Goal: Find specific page/section: Find specific page/section

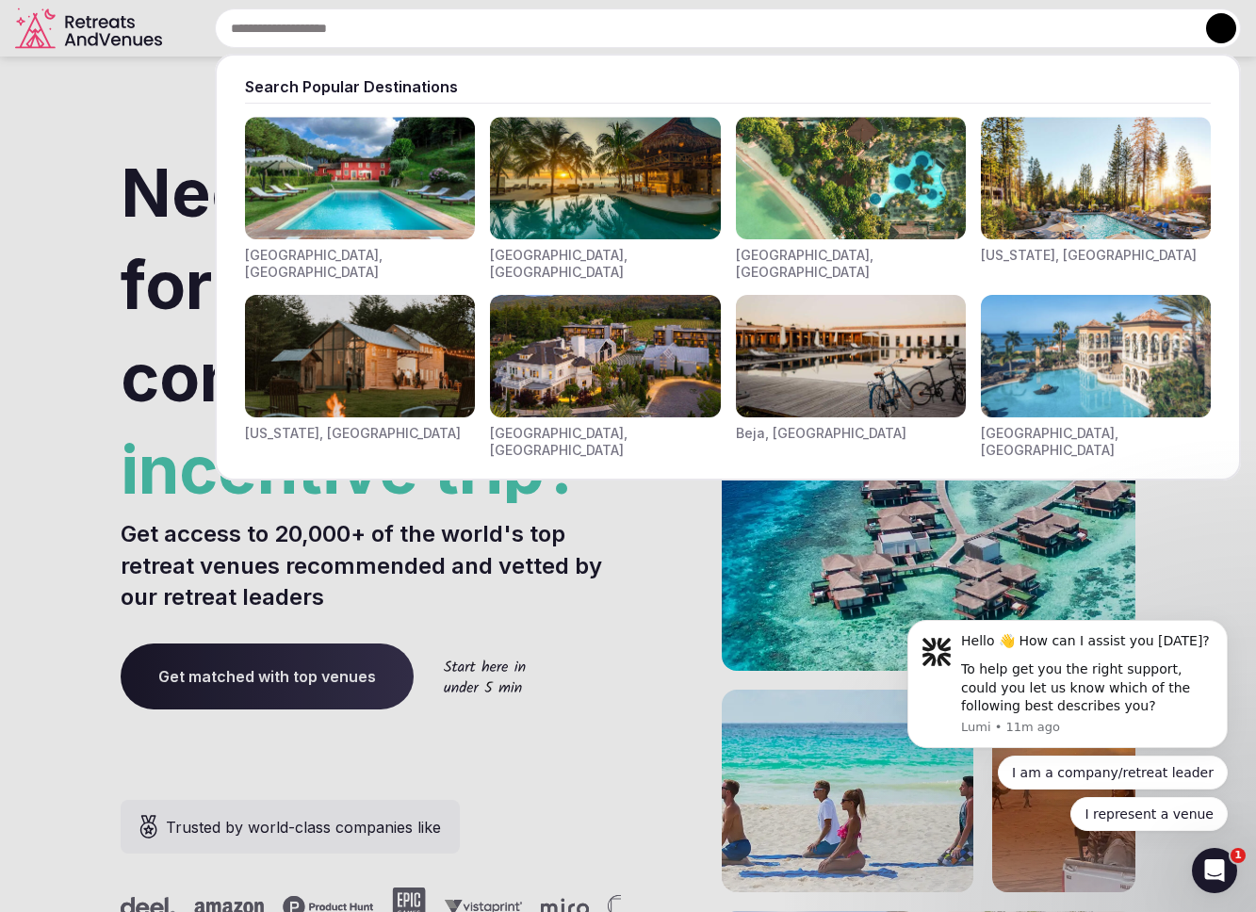
click at [364, 31] on div "Search Popular Destinations [GEOGRAPHIC_DATA], [GEOGRAPHIC_DATA] [GEOGRAPHIC_DA…" at bounding box center [705, 28] width 1071 height 40
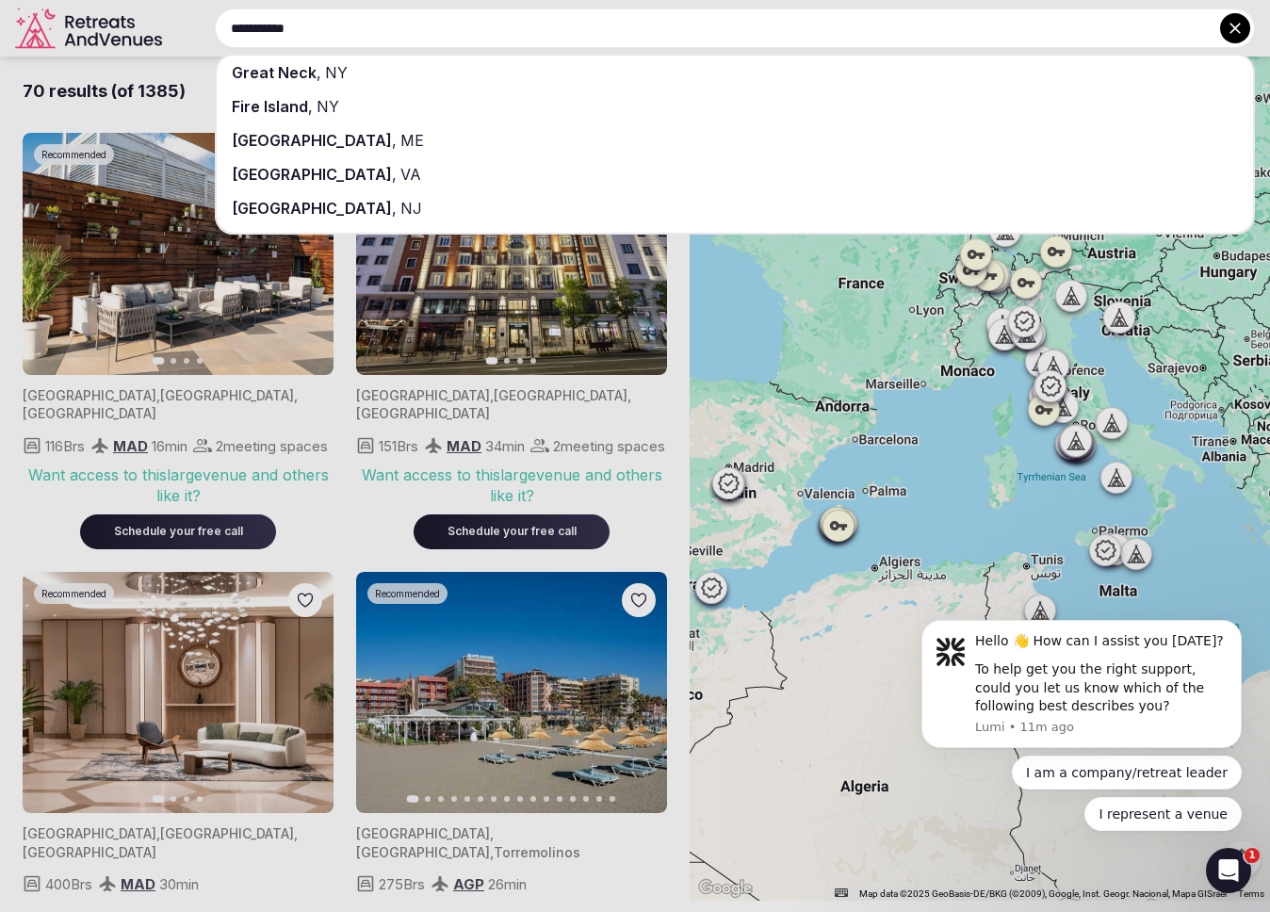
type input "**********"
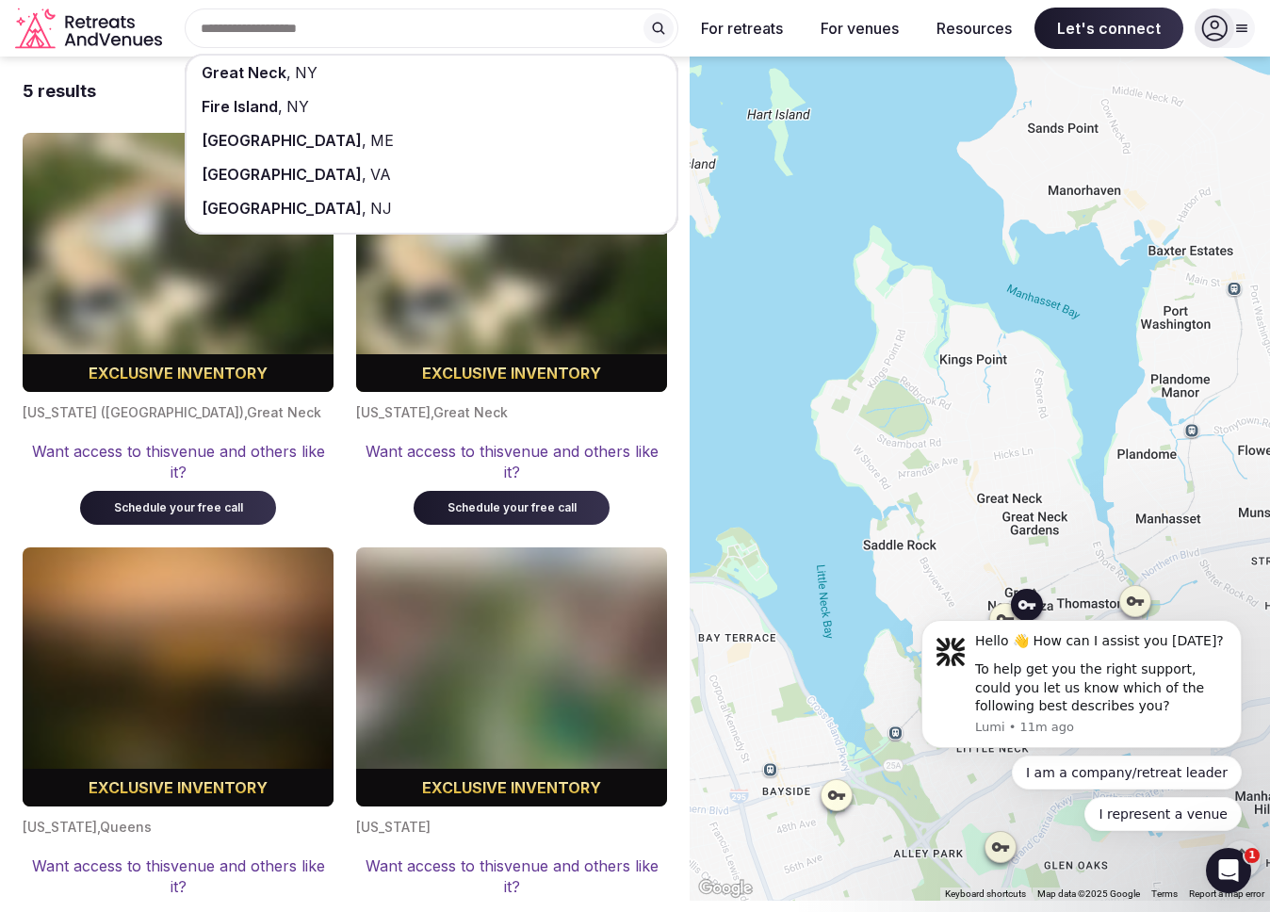
click at [212, 421] on div "[US_STATE] ([GEOGRAPHIC_DATA]) , Great Neck Want access to this venue and other…" at bounding box center [178, 458] width 311 height 133
click at [686, 69] on div "5 results Exclusive inventory [US_STATE] ([GEOGRAPHIC_DATA]) , Great Neck Want …" at bounding box center [345, 478] width 690 height 842
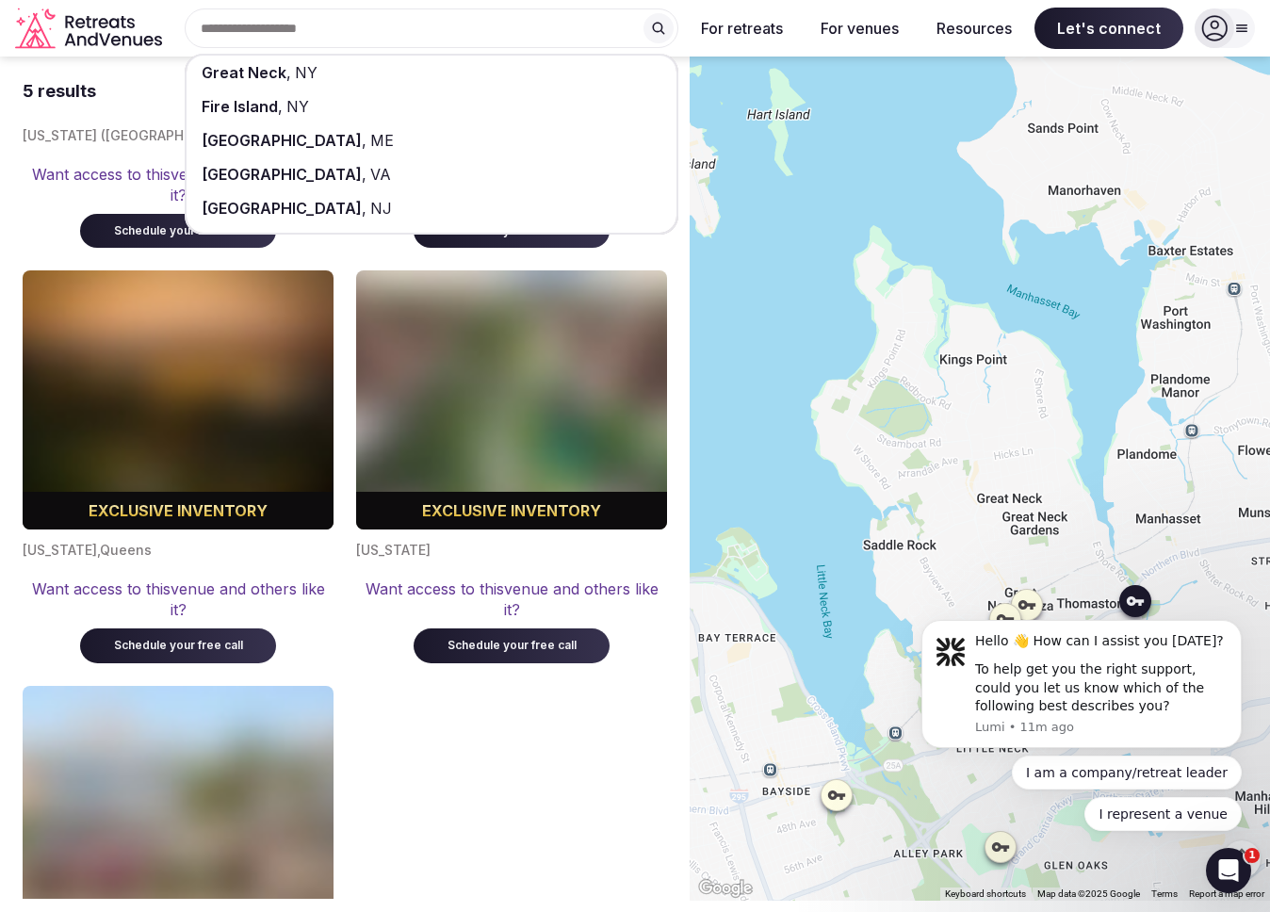
scroll to position [203, 0]
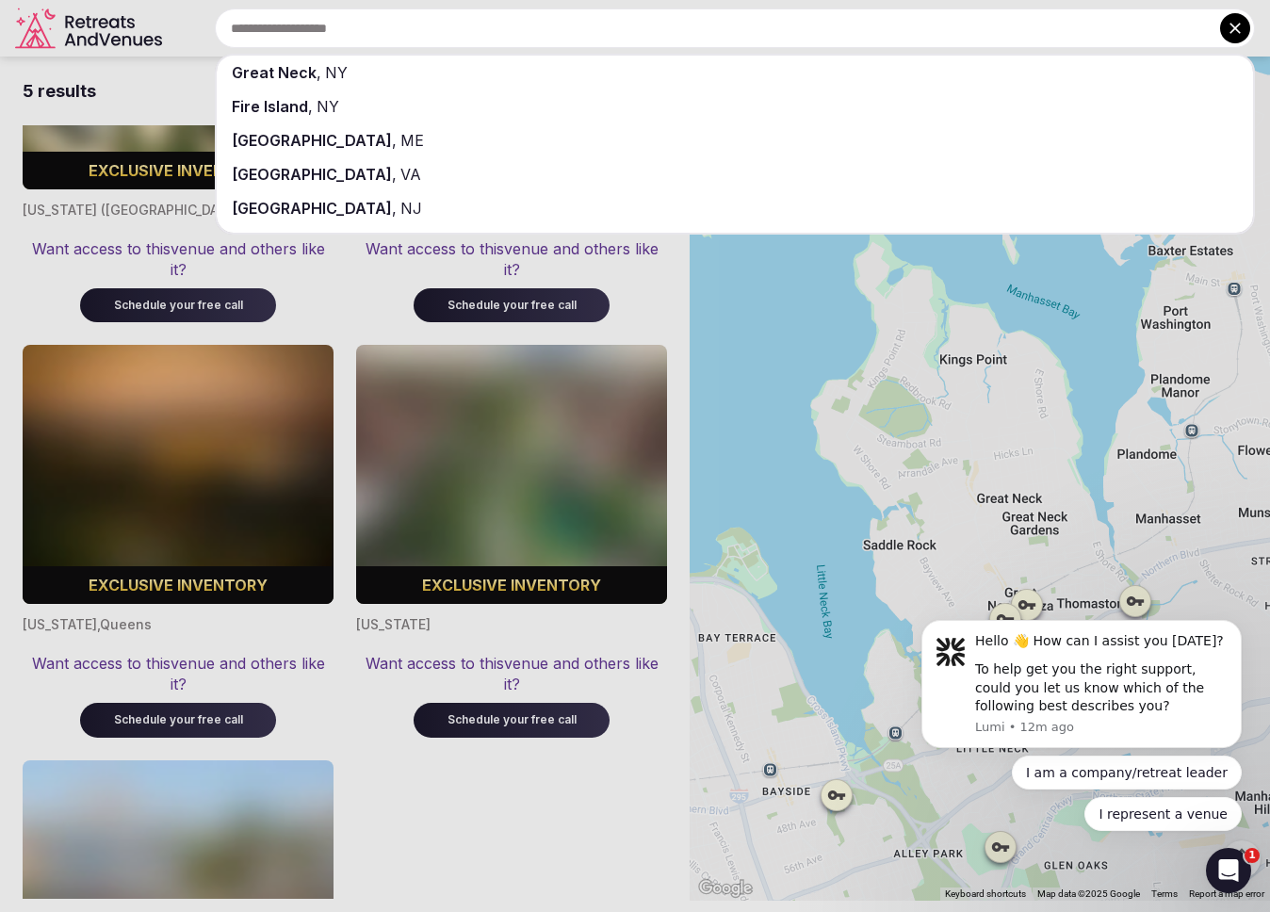
click at [514, 37] on input "text" at bounding box center [735, 28] width 1040 height 40
type input "**********"
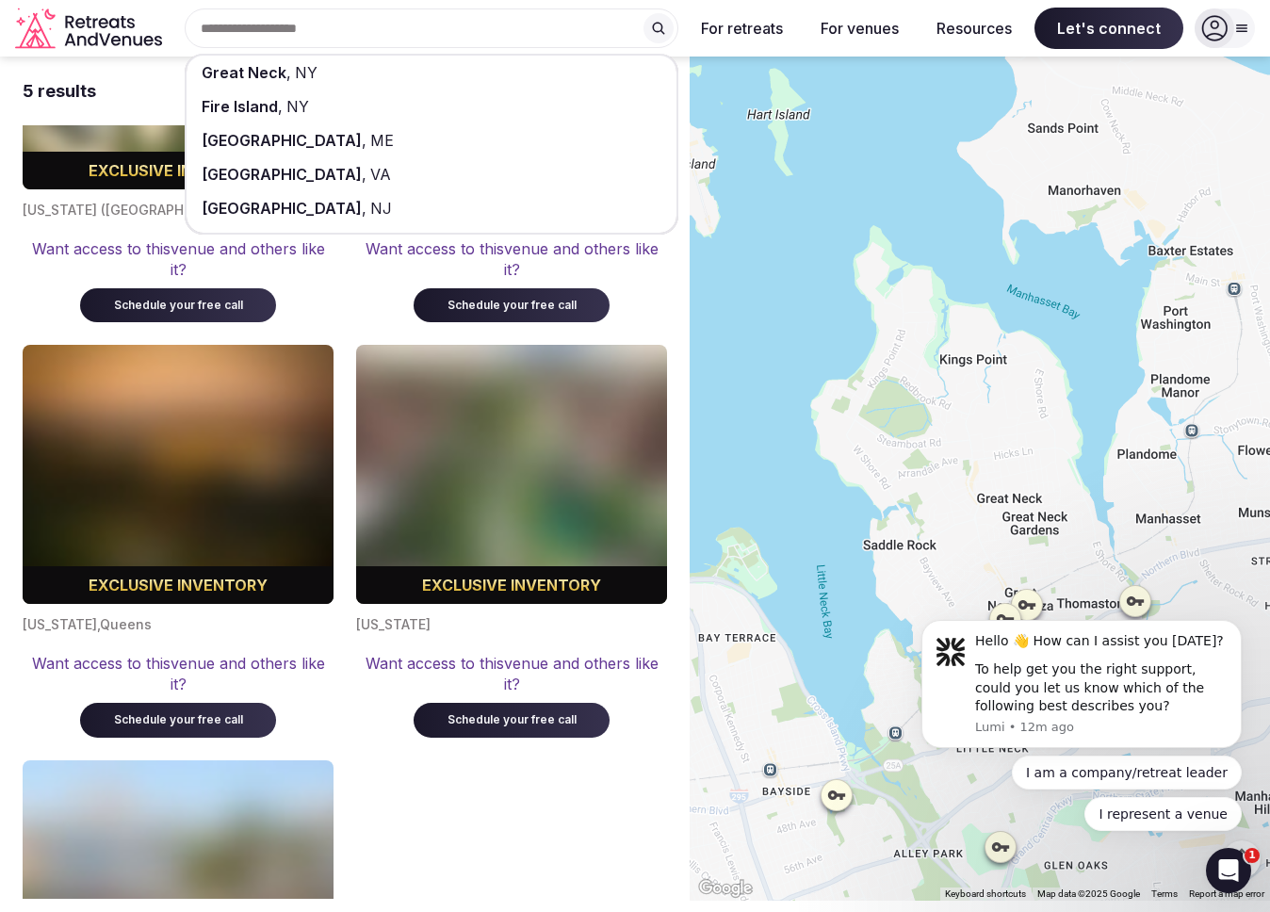
click at [170, 76] on div "5 results" at bounding box center [345, 91] width 644 height 69
click at [263, 29] on div "[GEOGRAPHIC_DATA] , [GEOGRAPHIC_DATA] , [GEOGRAPHIC_DATA] [GEOGRAPHIC_DATA] , […" at bounding box center [424, 28] width 509 height 40
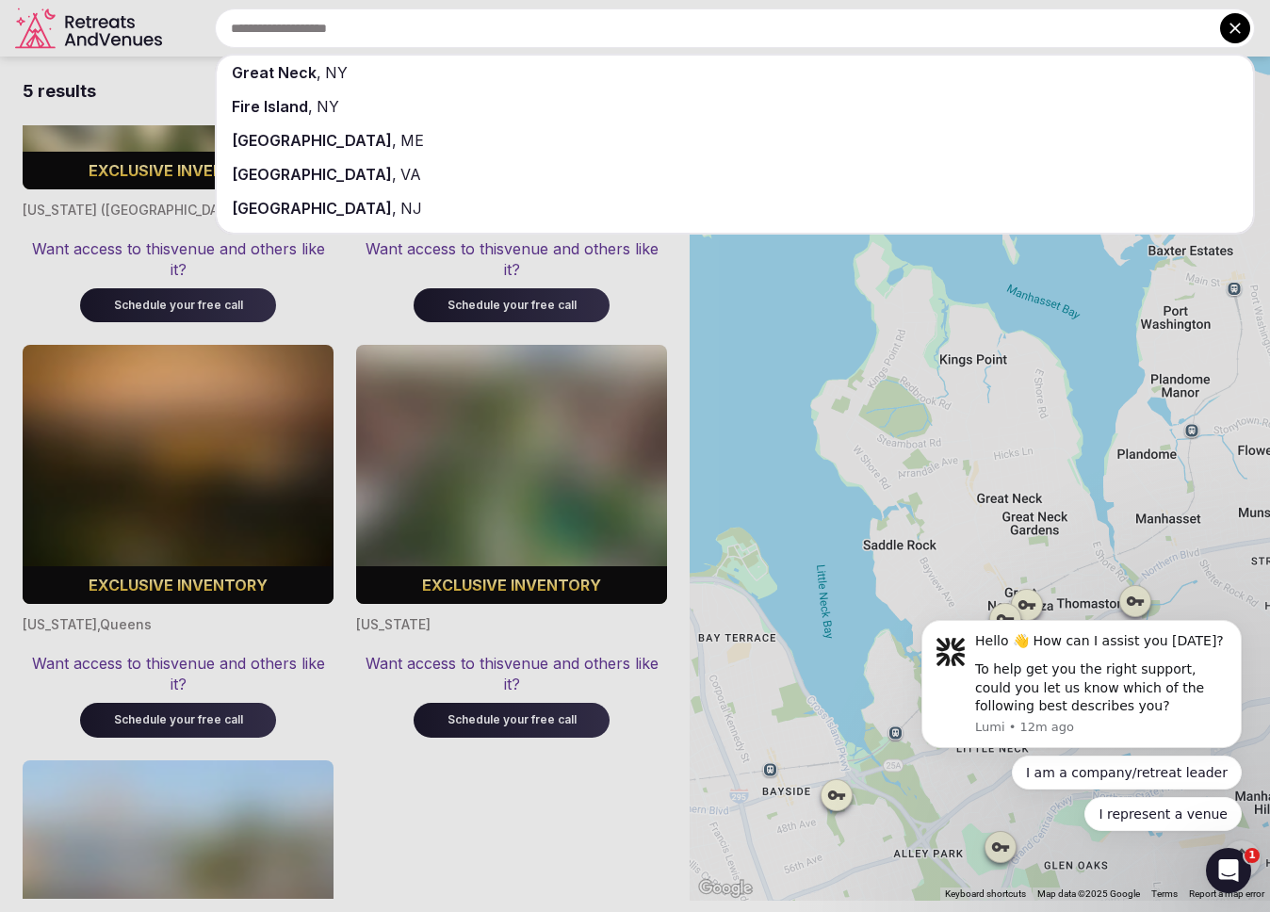
click at [1240, 36] on icon at bounding box center [1235, 28] width 19 height 19
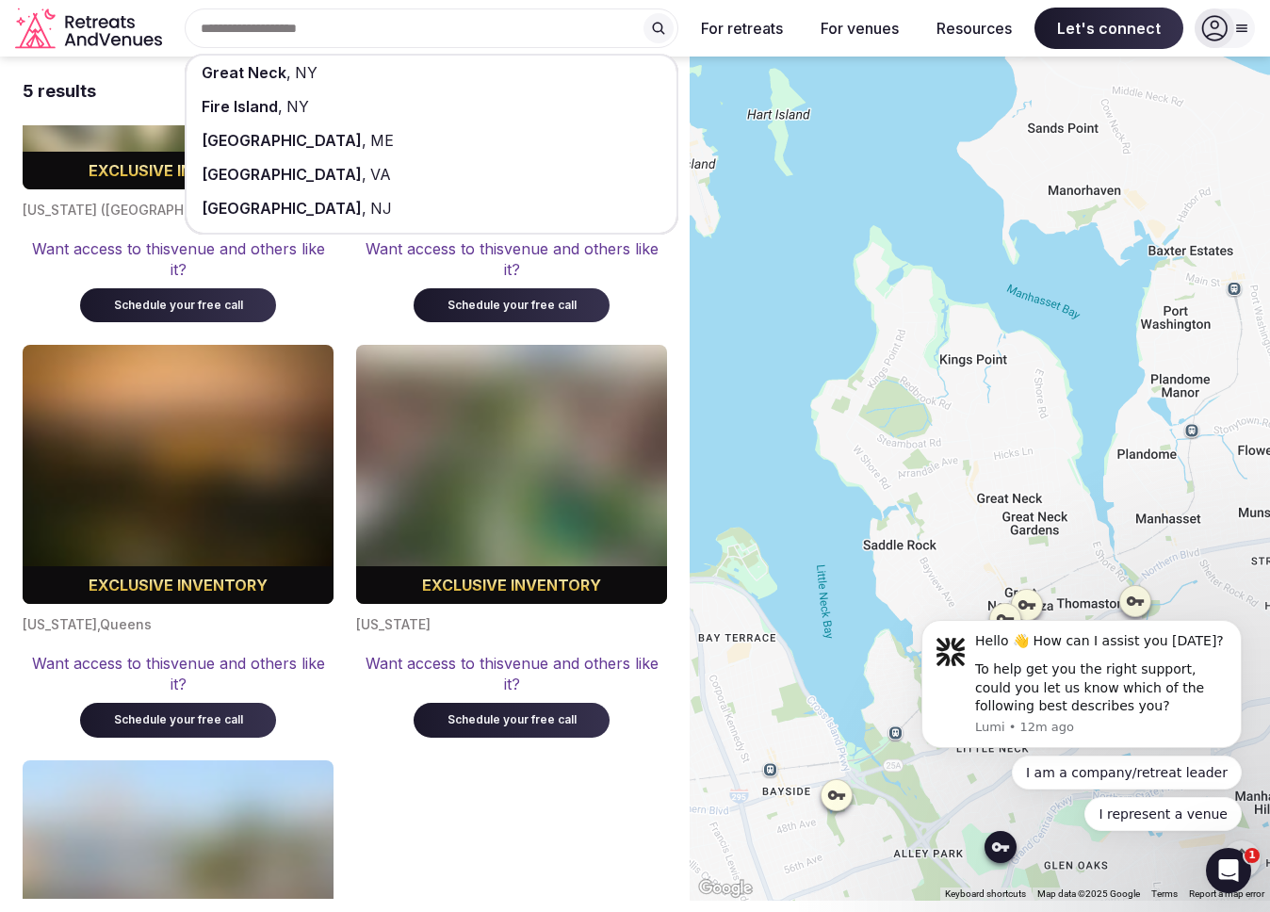
scroll to position [0, 0]
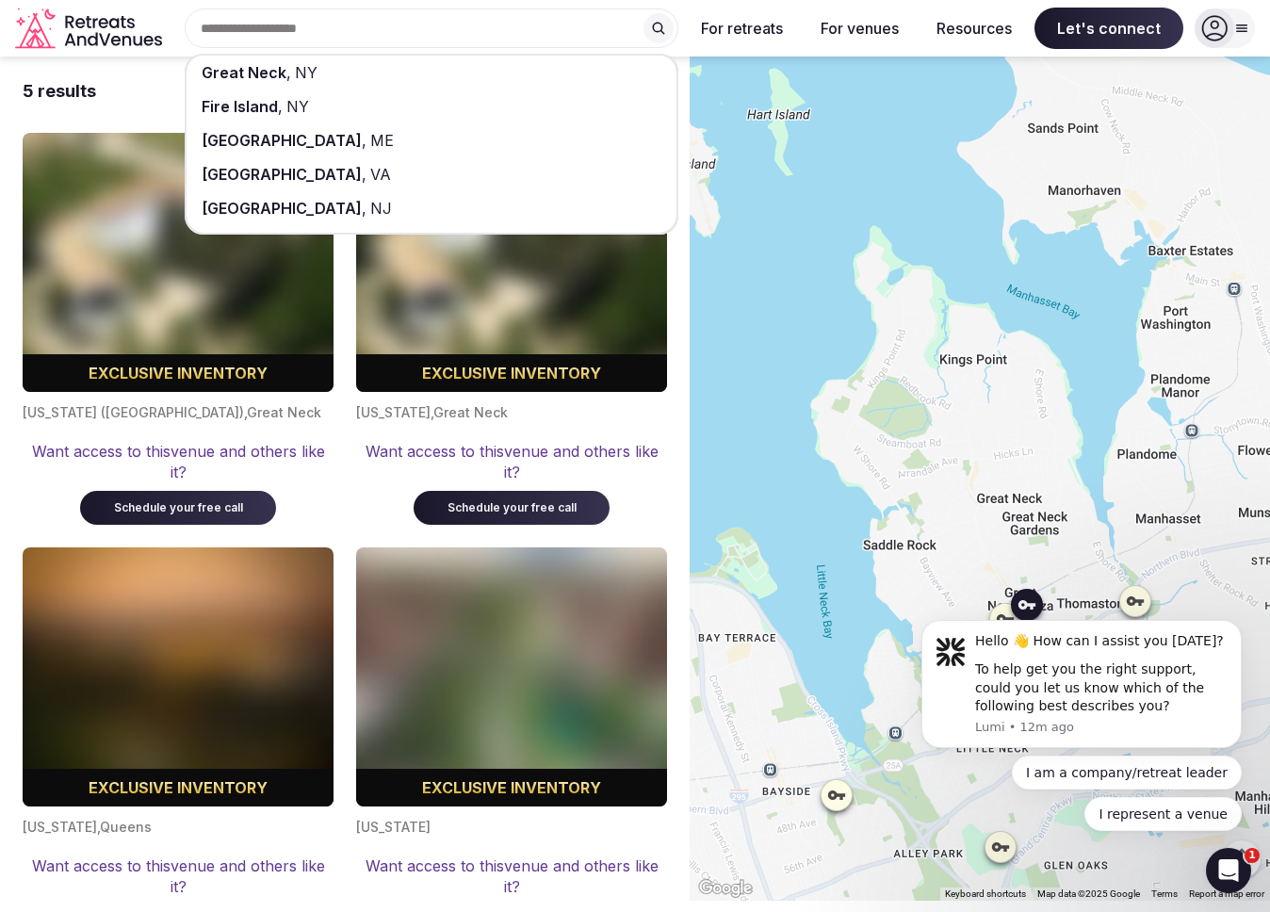
click at [25, 487] on div "Want access to this venue and others like it? Schedule your free call" at bounding box center [178, 479] width 311 height 92
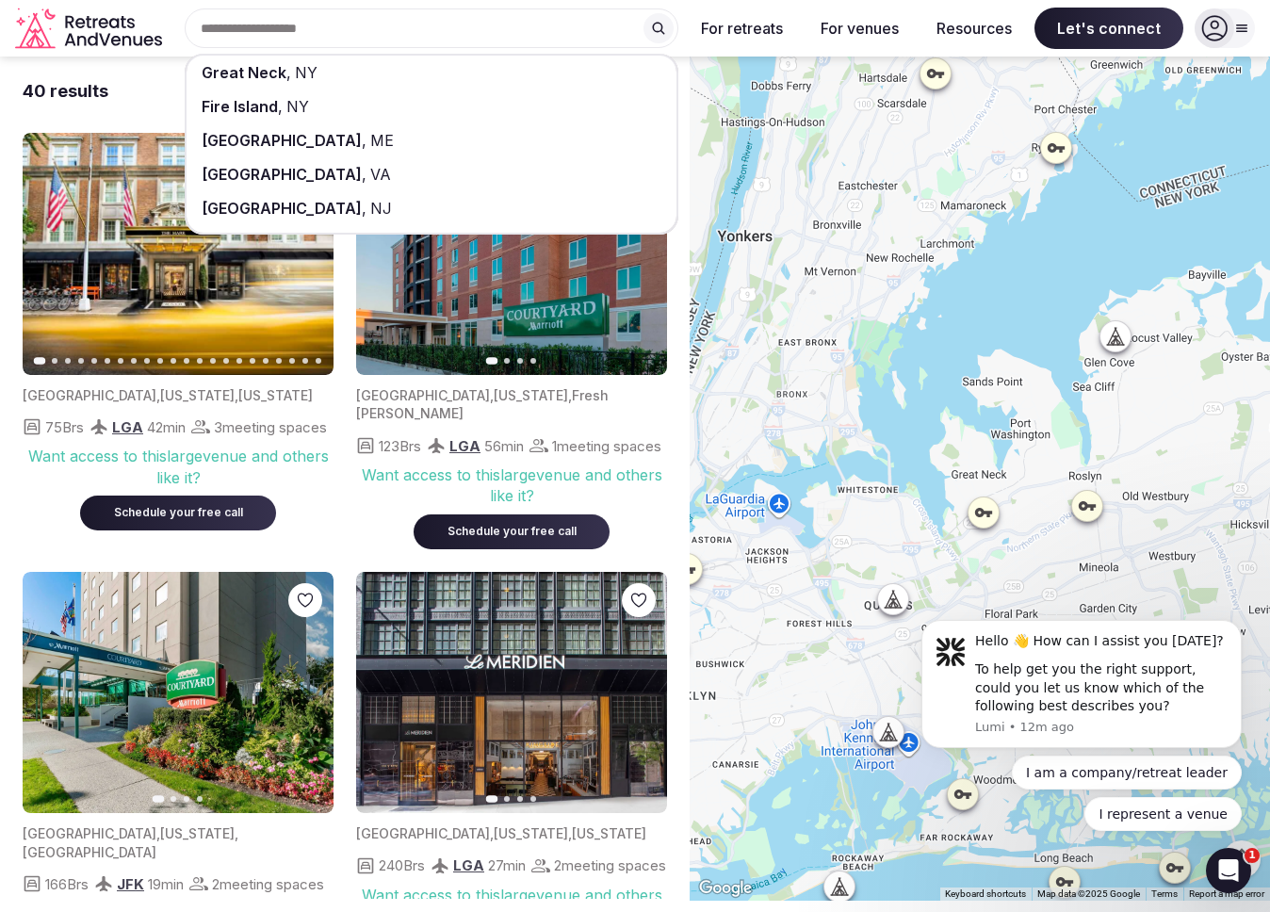
drag, startPoint x: 1215, startPoint y: 408, endPoint x: 1084, endPoint y: 417, distance: 130.4
click at [1084, 417] on div at bounding box center [980, 479] width 580 height 844
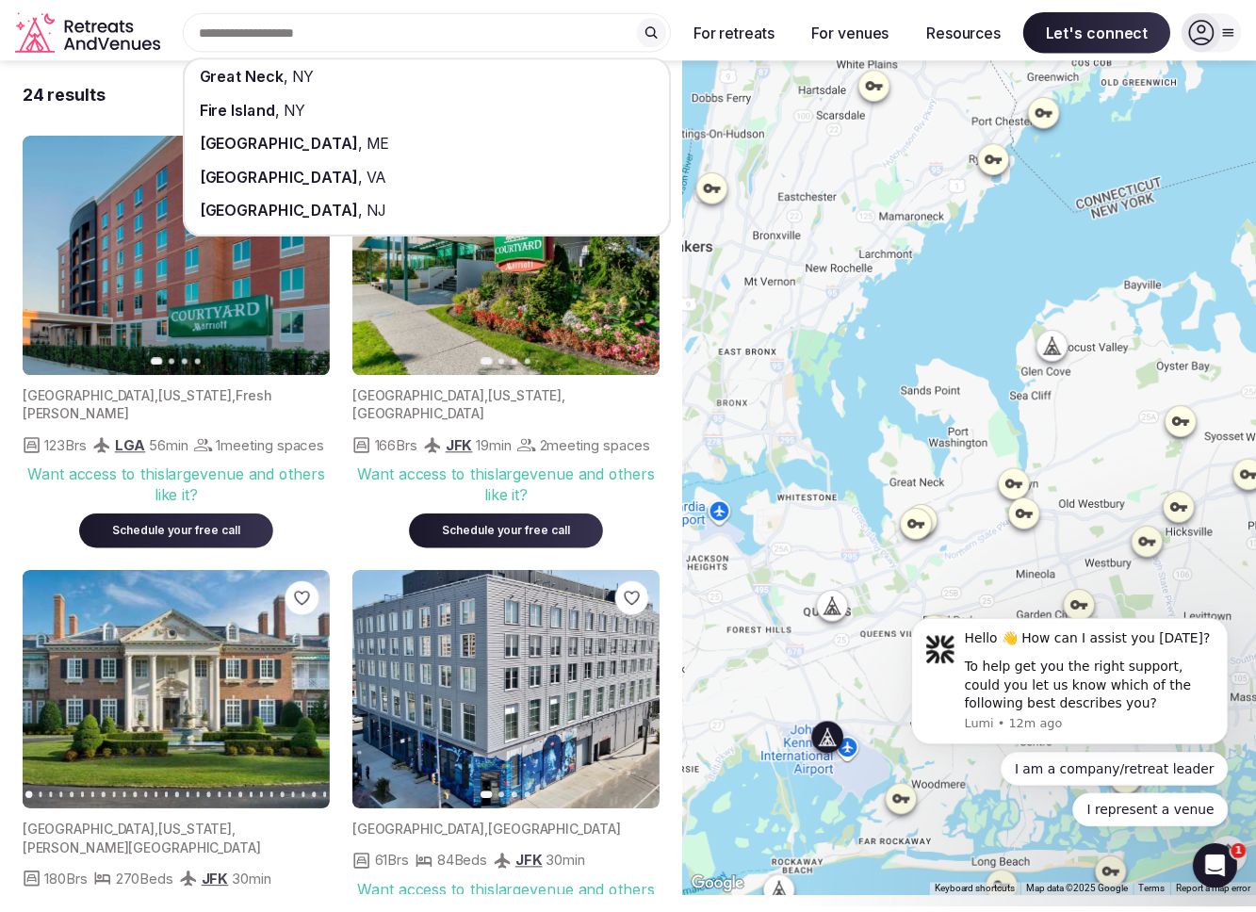
scroll to position [4, 0]
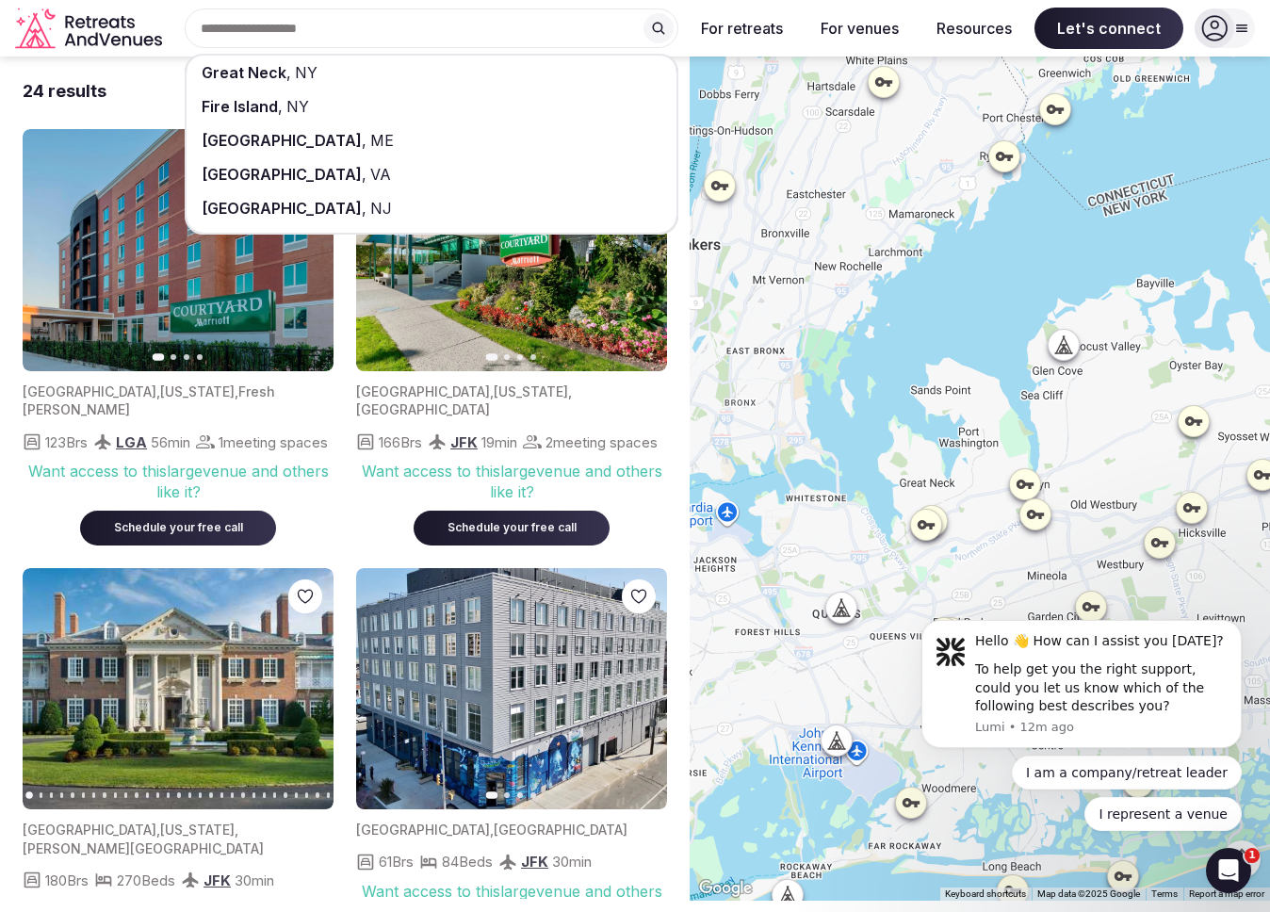
click html "Hello 👋 How can I assist you [DATE]? To help get you the right support, could y…"
click at [691, 55] on div "[GEOGRAPHIC_DATA] , [GEOGRAPHIC_DATA] , [GEOGRAPHIC_DATA] [GEOGRAPHIC_DATA] , […" at bounding box center [635, 28] width 1240 height 57
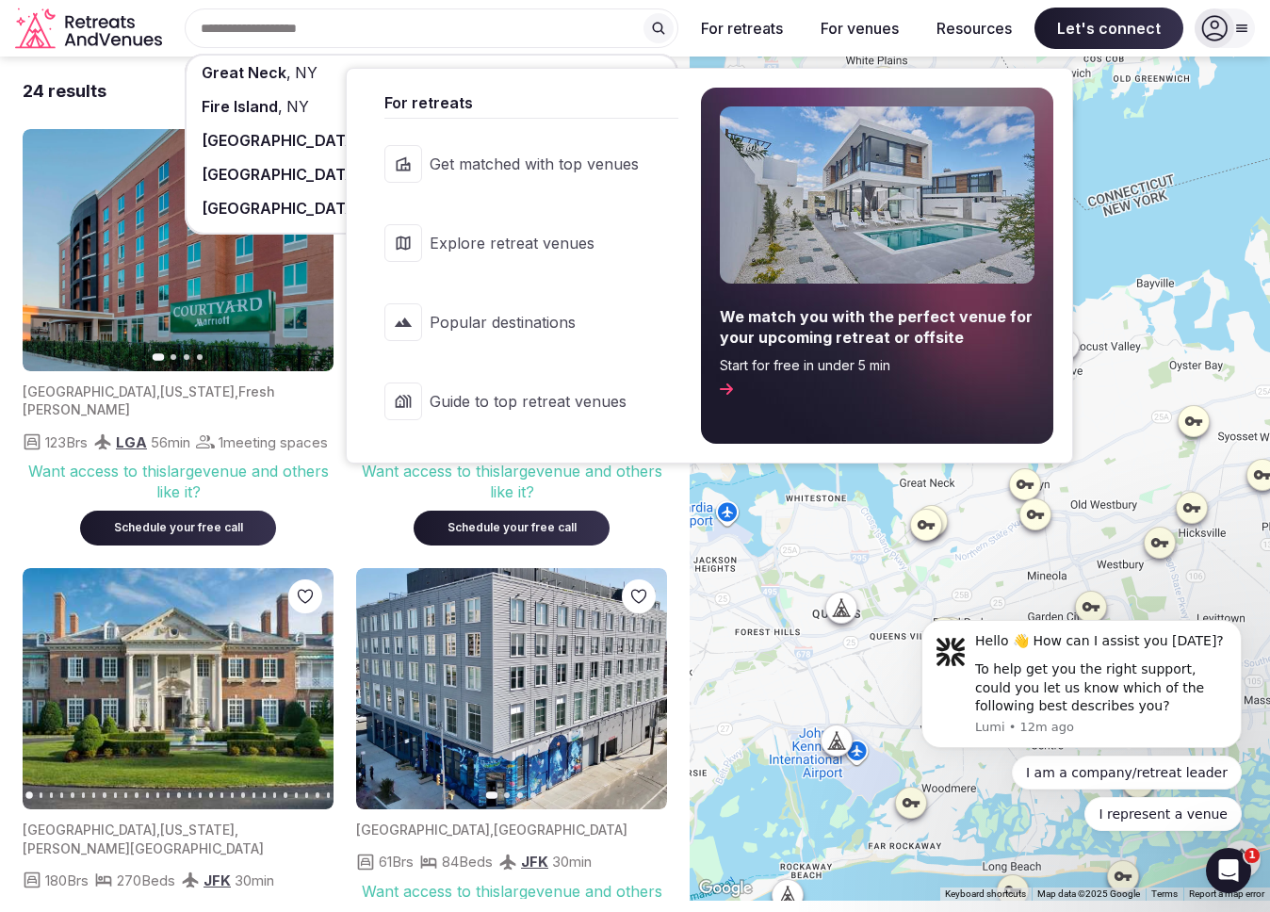
click at [737, 32] on button "For retreats" at bounding box center [742, 28] width 112 height 41
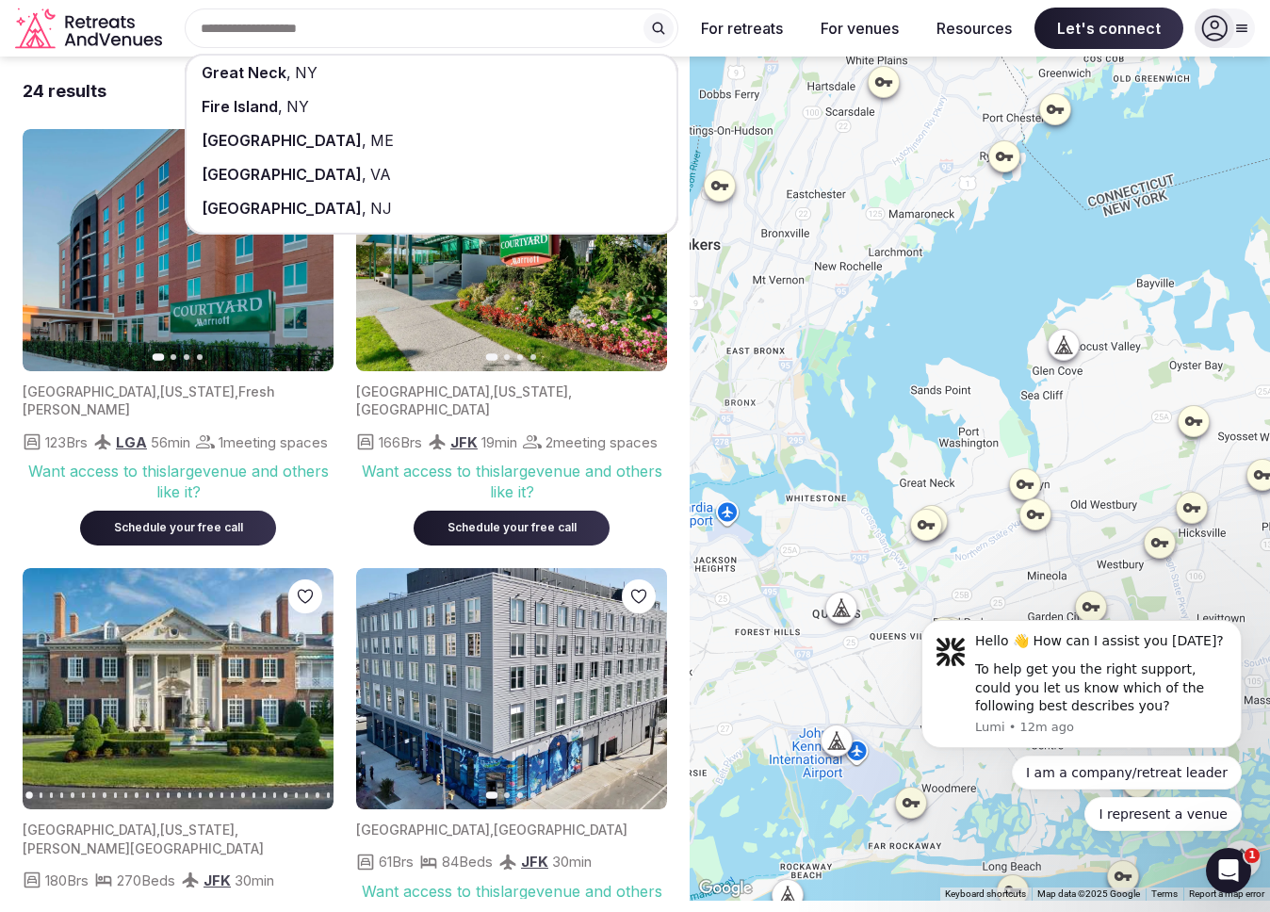
click at [94, 14] on icon "Retreats and Venues company logo" at bounding box center [90, 29] width 151 height 42
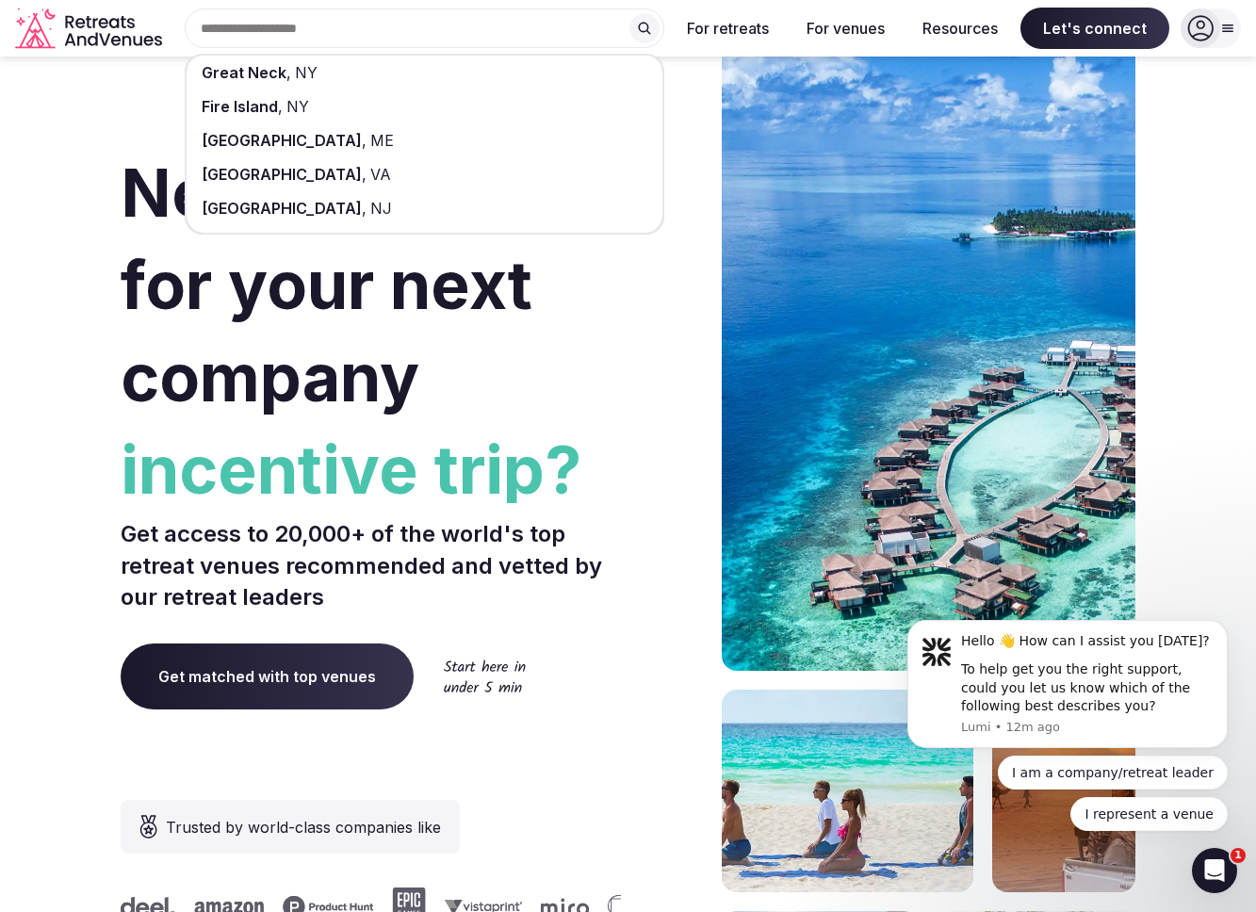
click at [391, 38] on div "[GEOGRAPHIC_DATA] , [GEOGRAPHIC_DATA] , [GEOGRAPHIC_DATA] [GEOGRAPHIC_DATA] , […" at bounding box center [417, 28] width 495 height 40
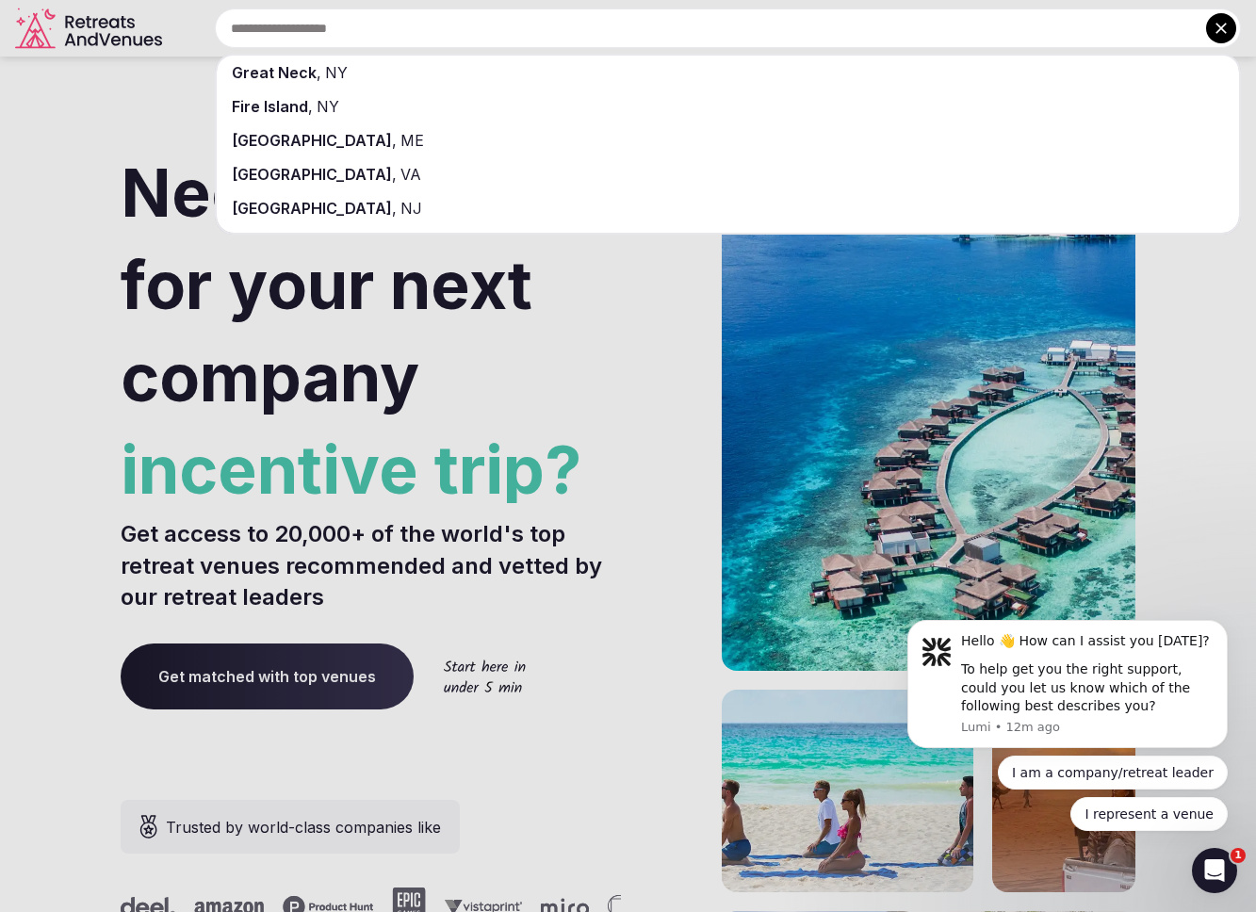
click at [388, 67] on div "[GEOGRAPHIC_DATA] , [GEOGRAPHIC_DATA]" at bounding box center [728, 73] width 1022 height 34
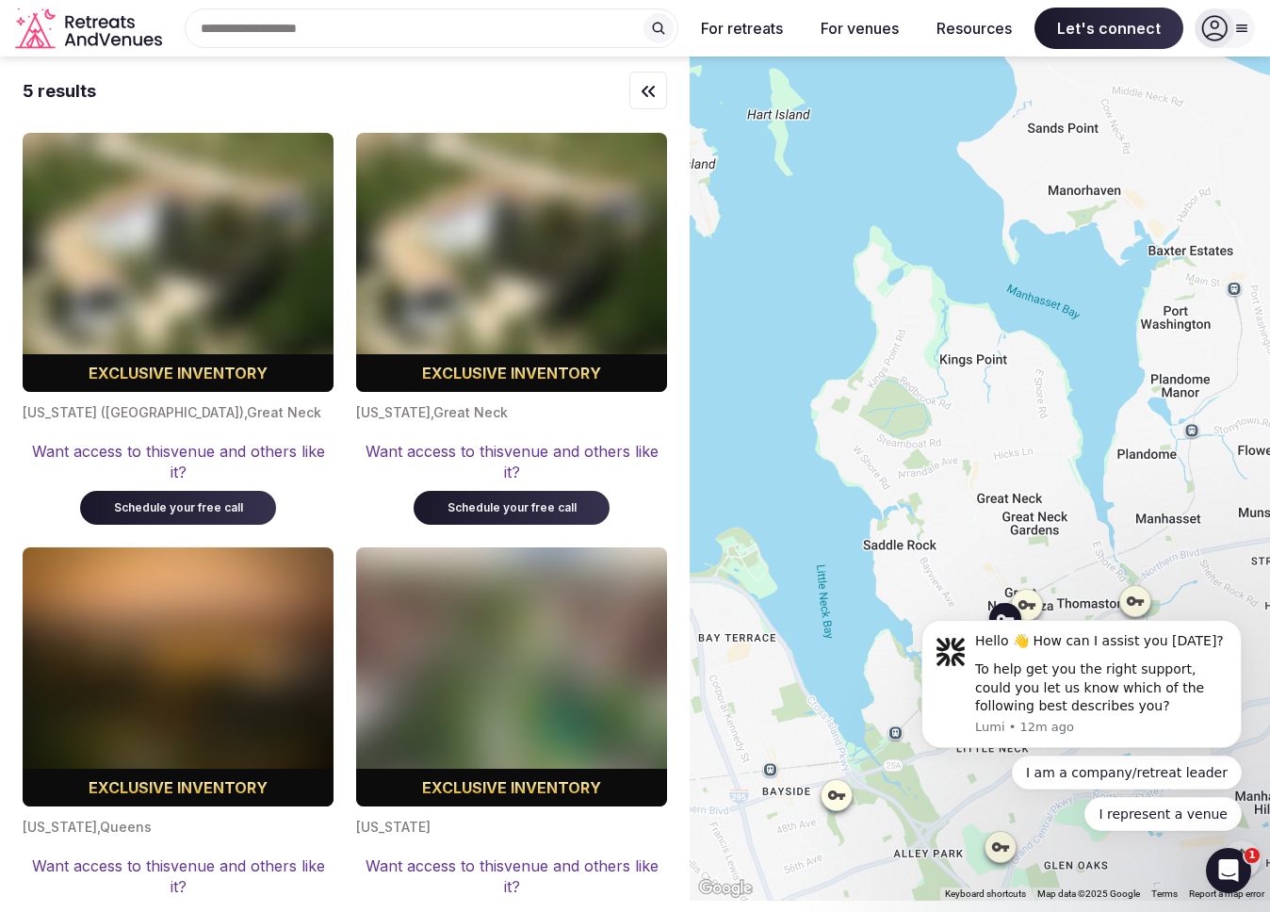
click at [486, 513] on div "Schedule your free call" at bounding box center [511, 508] width 151 height 16
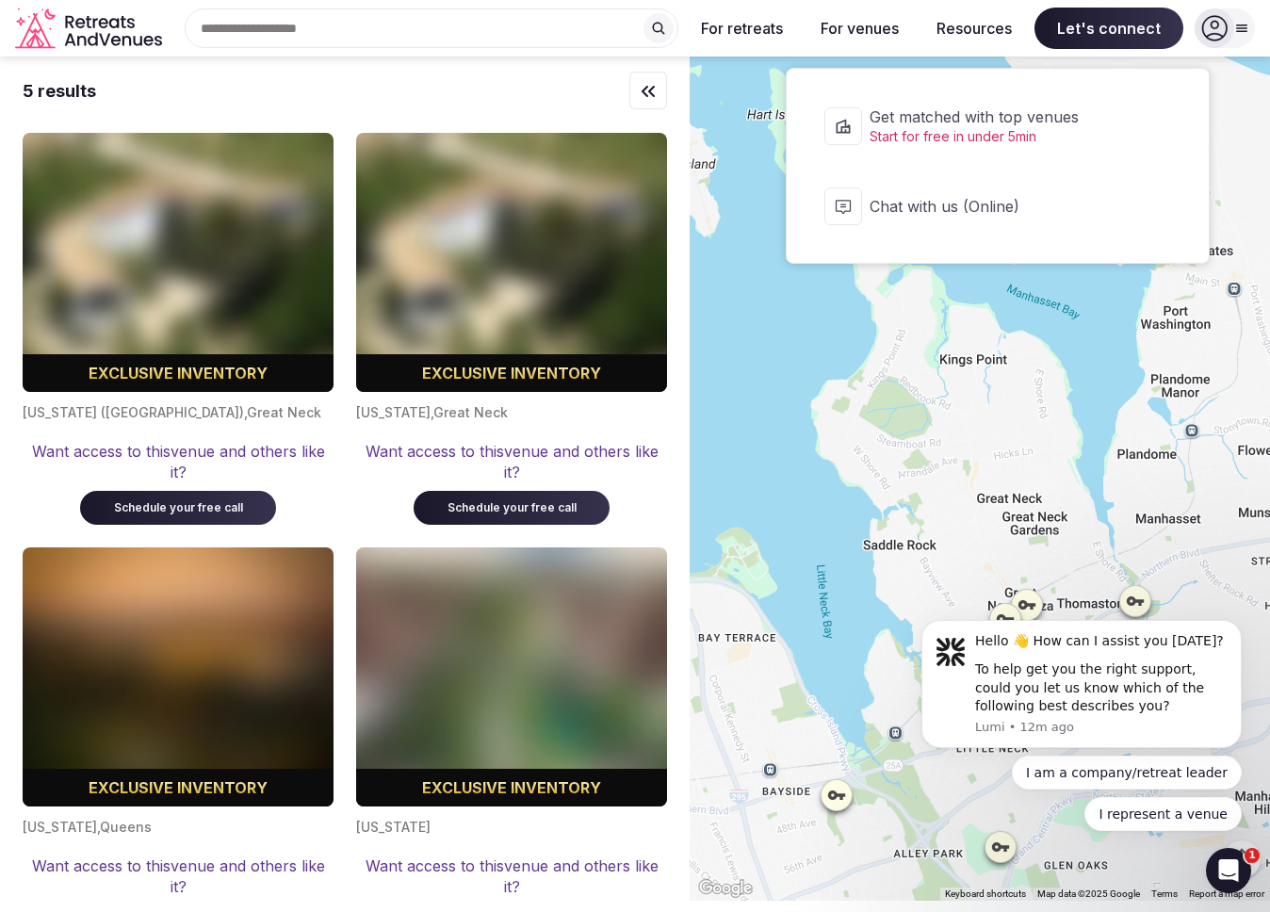
click at [1143, 22] on span "Let's connect" at bounding box center [1109, 28] width 149 height 41
click at [1148, 40] on span "Let's connect" at bounding box center [1109, 28] width 149 height 41
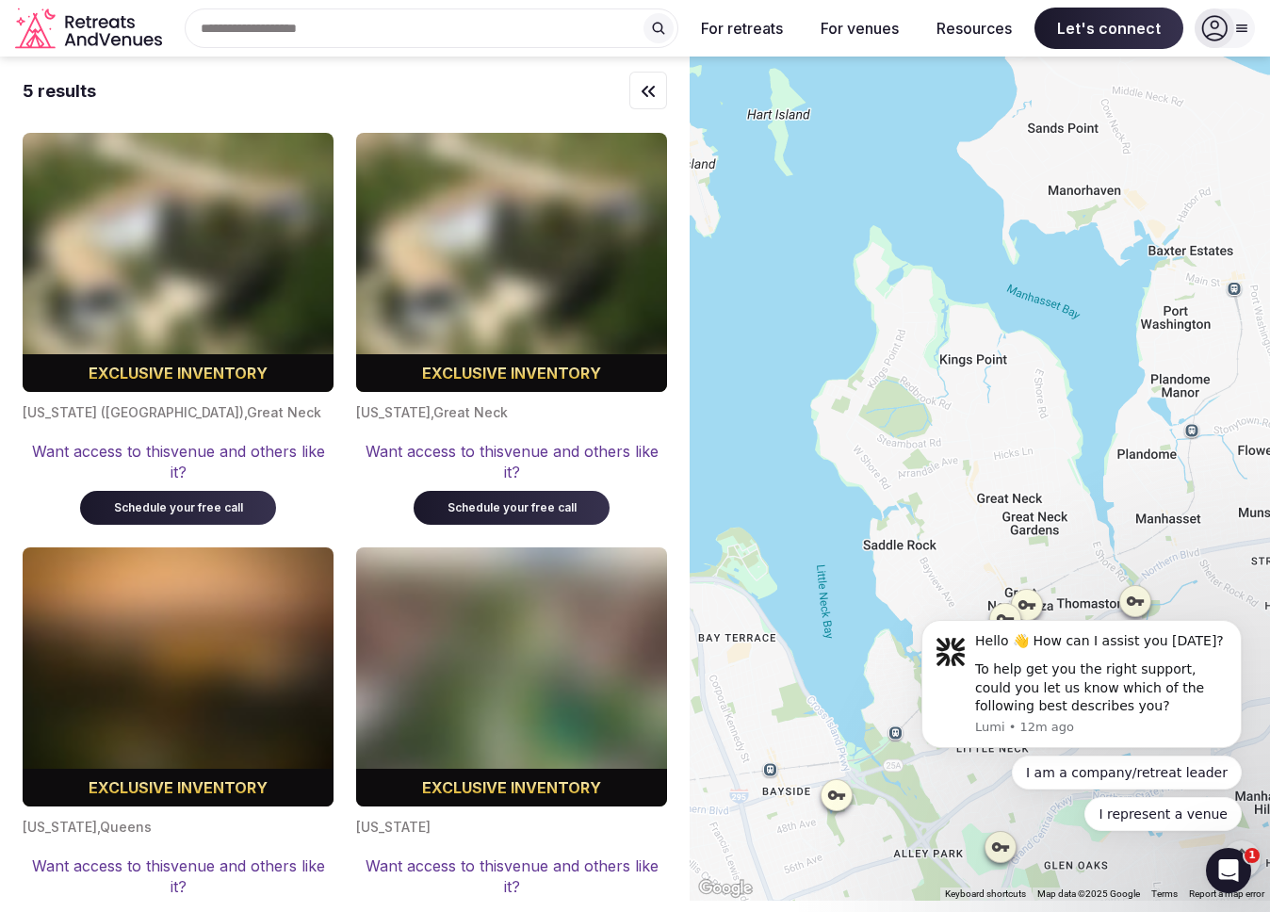
click at [1148, 40] on span "Let's connect" at bounding box center [1109, 28] width 149 height 41
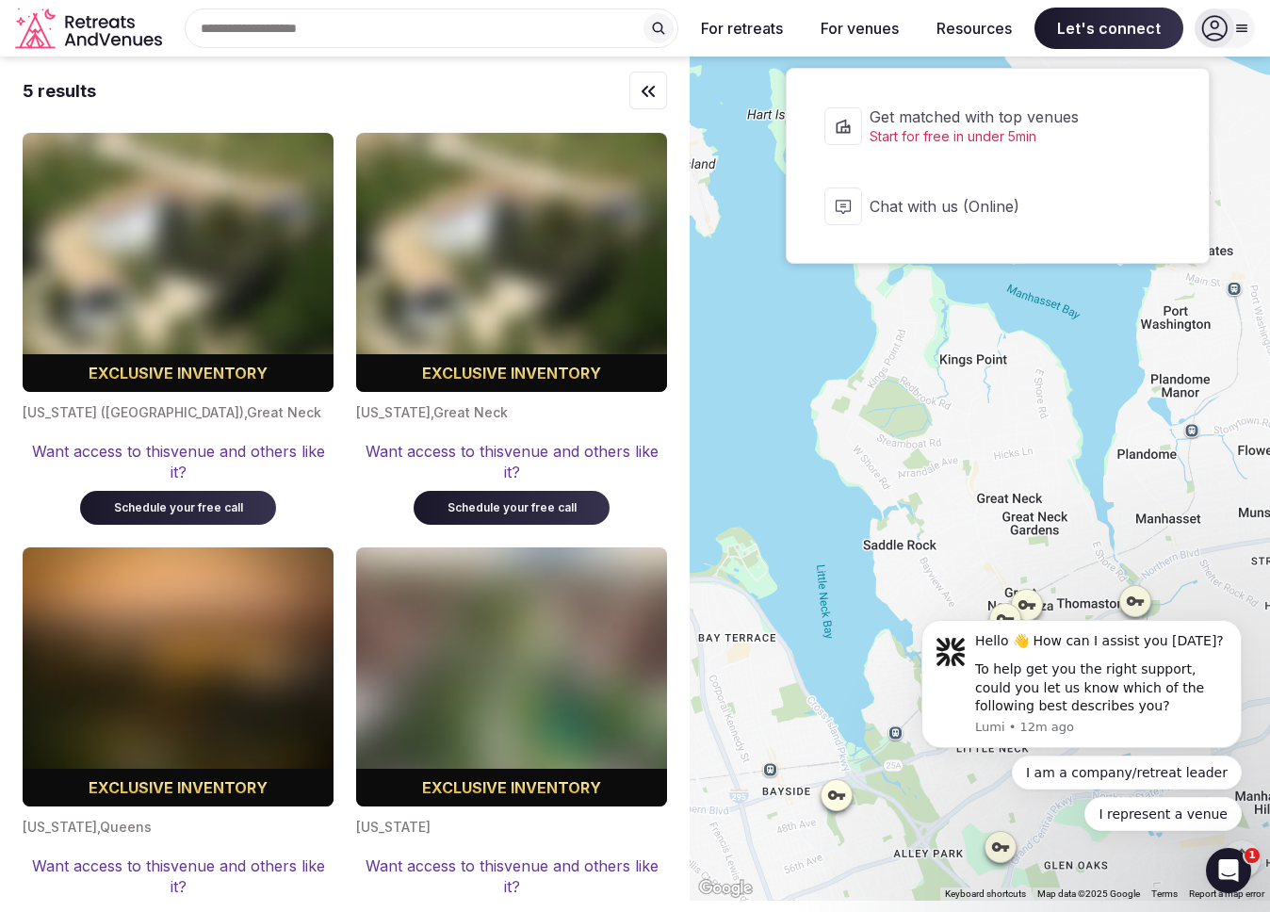
click at [1022, 135] on span "Start for free in under 5min" at bounding box center [1010, 136] width 281 height 19
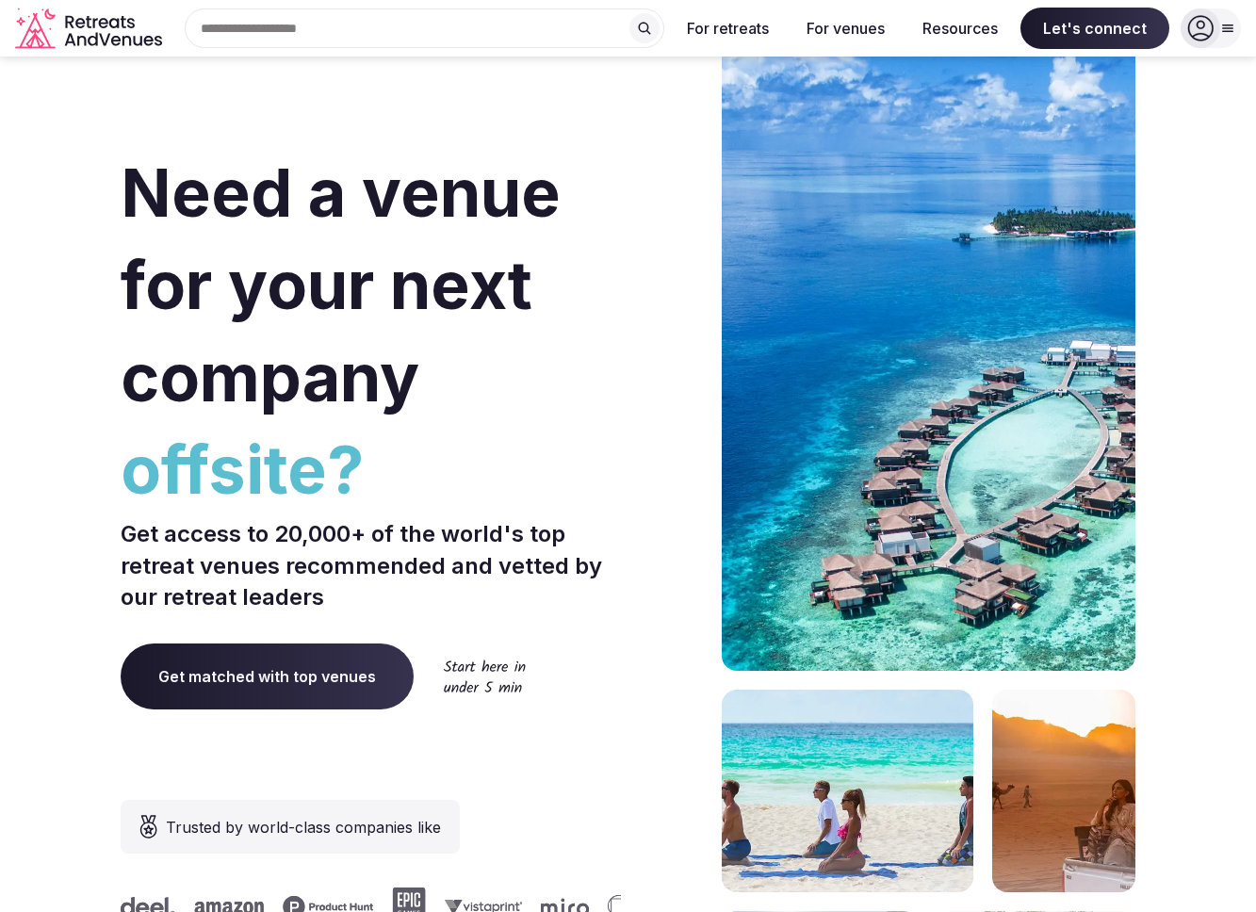
click at [462, 28] on input "text" at bounding box center [425, 28] width 480 height 40
